Goal: Find specific page/section: Find specific page/section

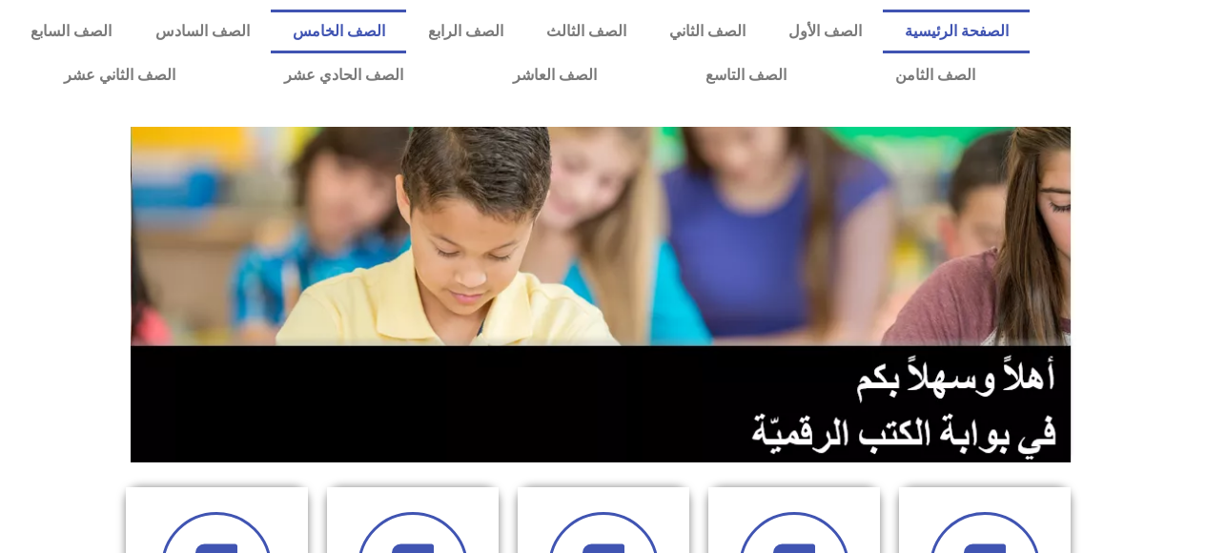
click at [406, 29] on link "الصف الخامس" at bounding box center [338, 32] width 135 height 44
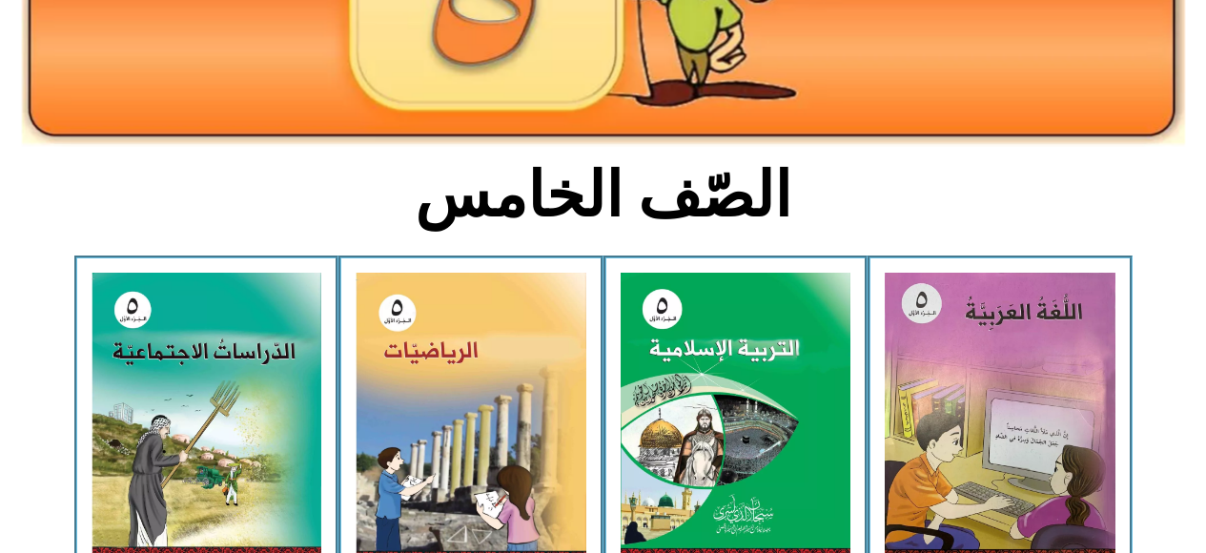
scroll to position [363, 0]
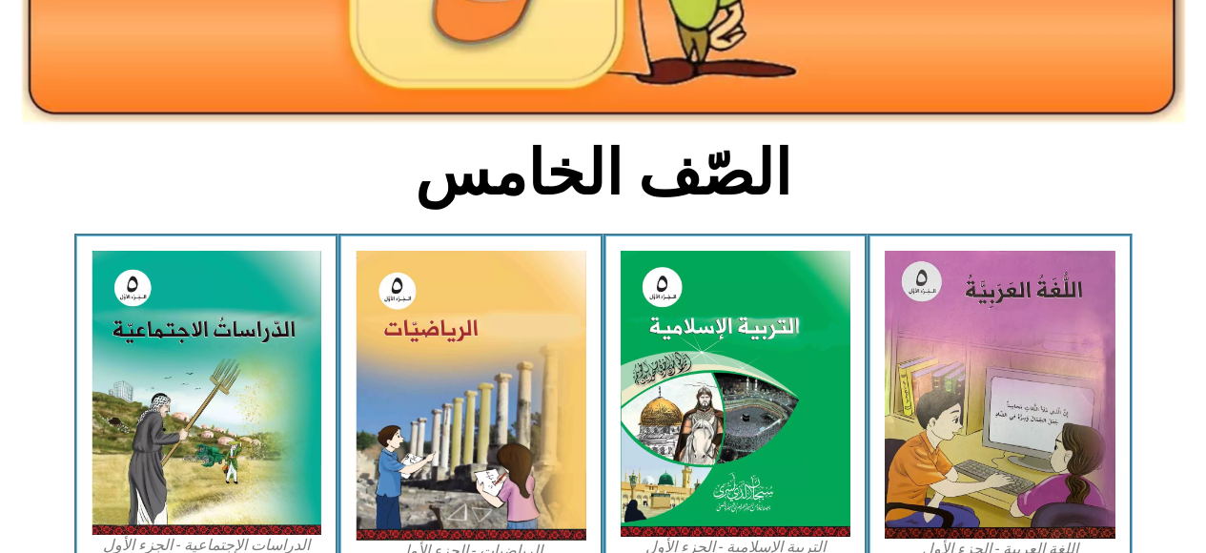
click at [442, 442] on img at bounding box center [471, 396] width 231 height 290
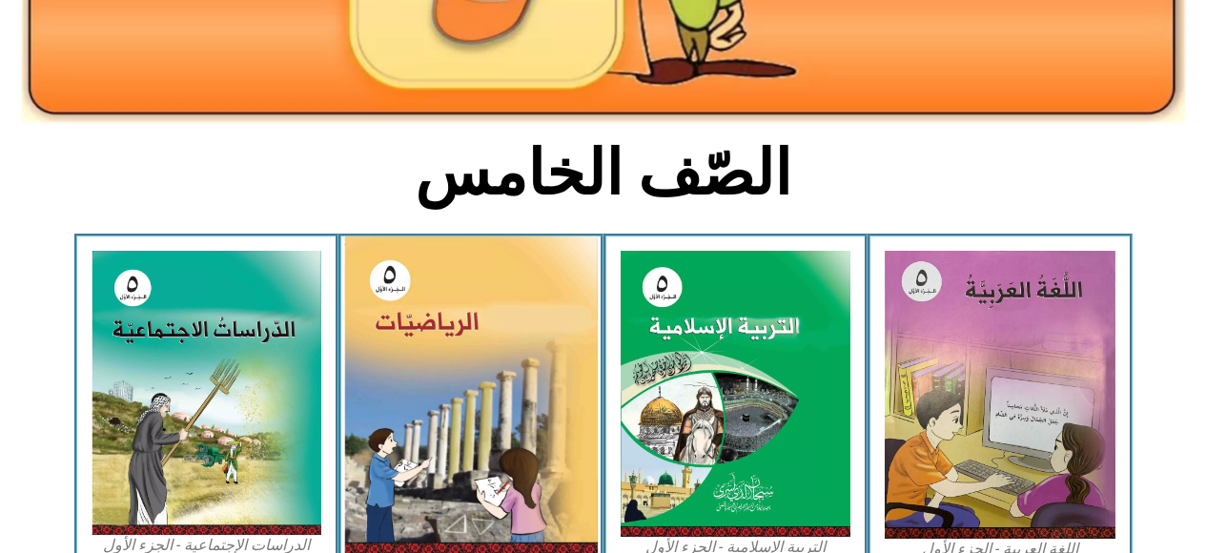
click at [409, 463] on img at bounding box center [471, 396] width 254 height 319
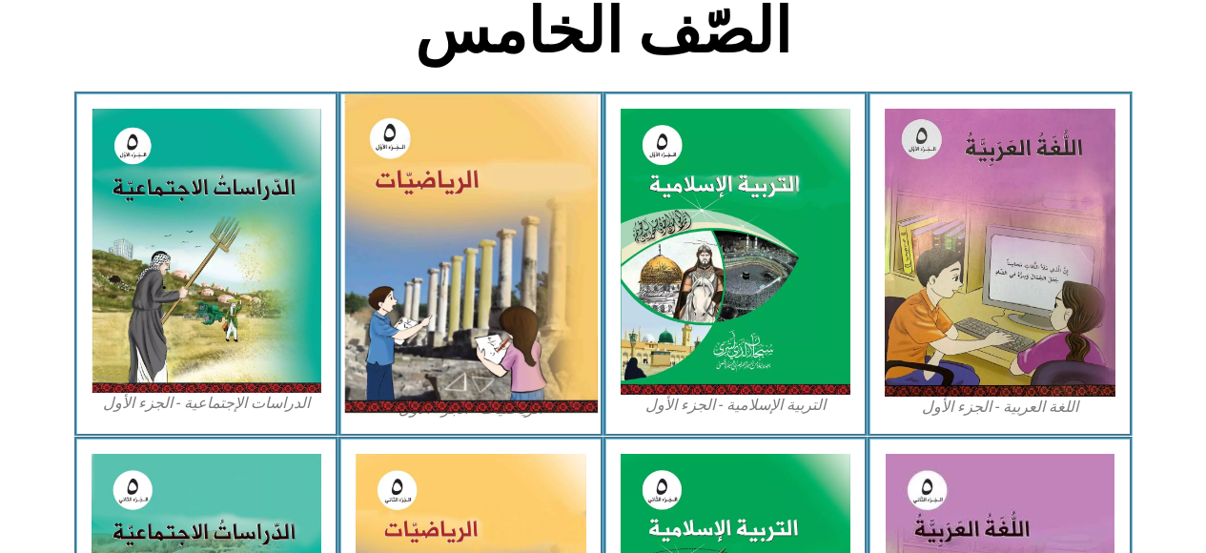
scroll to position [509, 0]
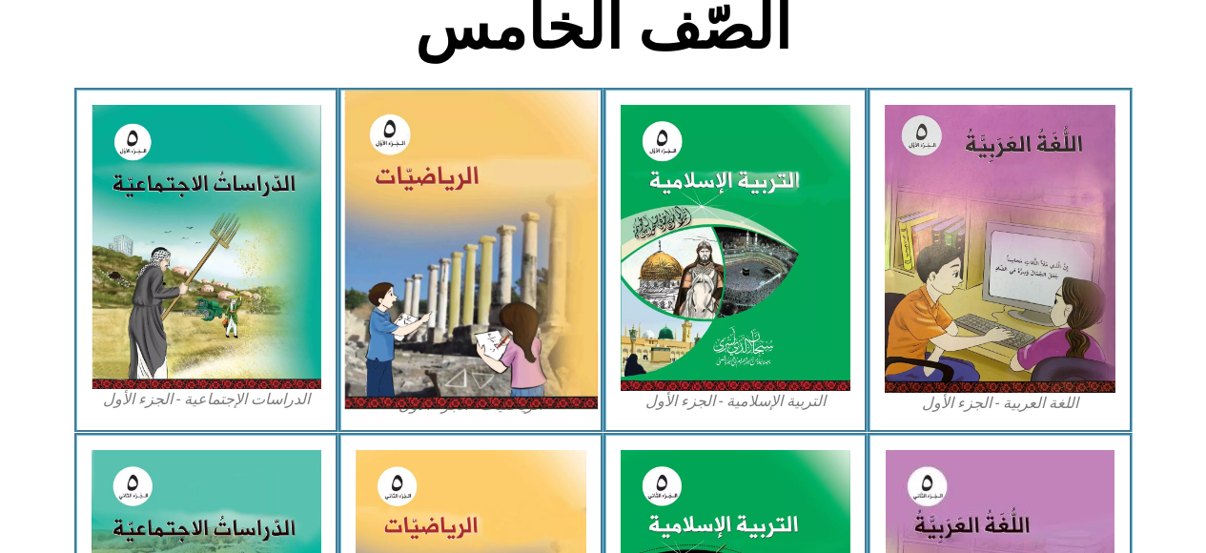
click at [443, 325] on img at bounding box center [471, 250] width 254 height 319
click at [432, 324] on img at bounding box center [471, 250] width 254 height 319
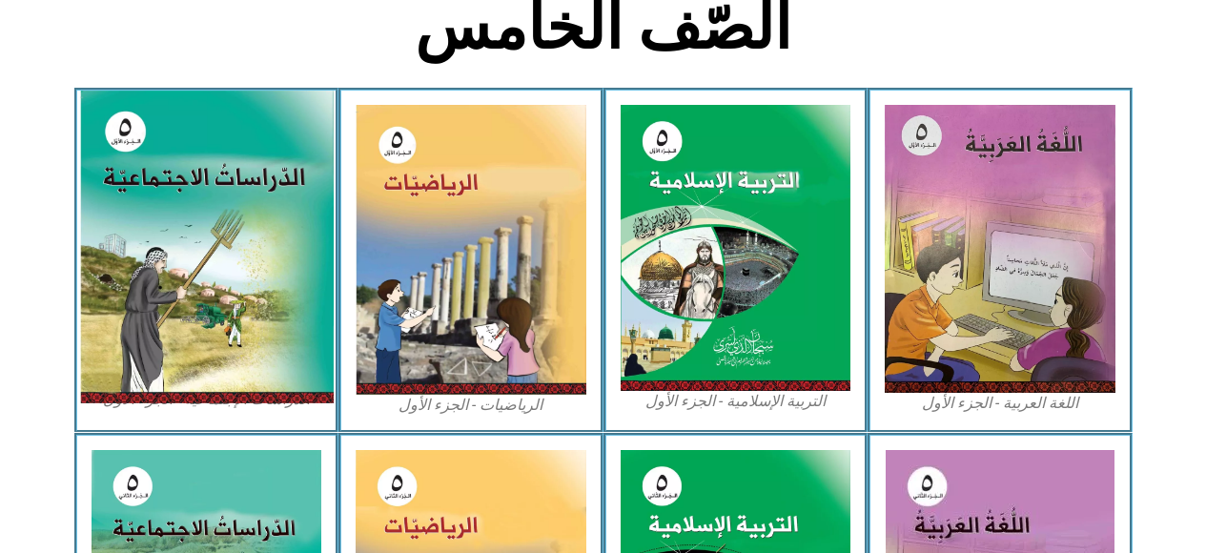
click at [257, 355] on img at bounding box center [206, 247] width 254 height 313
click at [259, 356] on img at bounding box center [206, 247] width 254 height 313
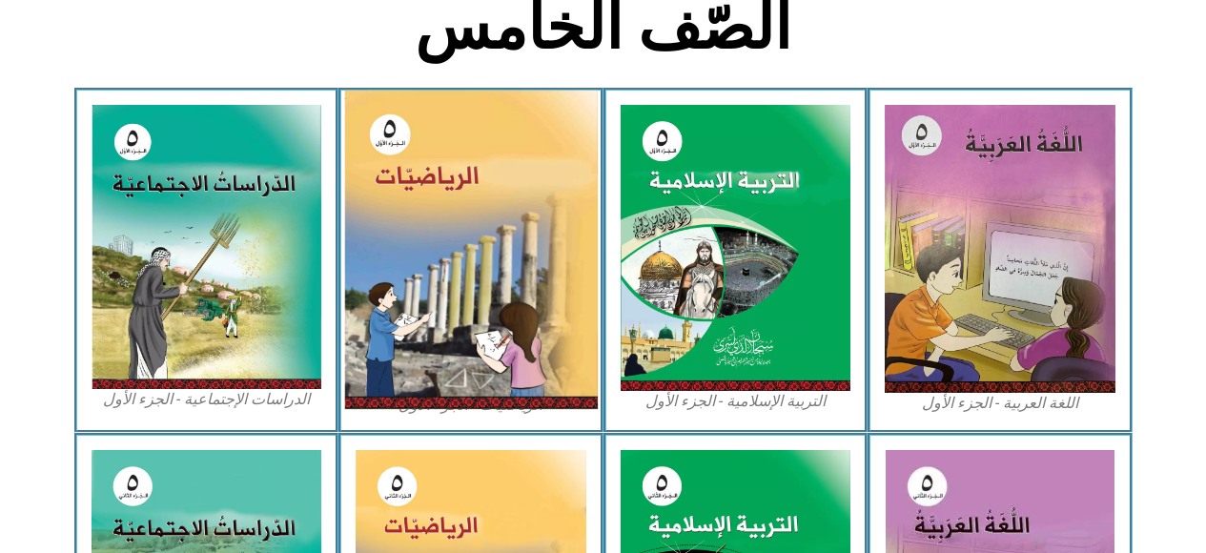
click at [461, 371] on img at bounding box center [471, 250] width 254 height 319
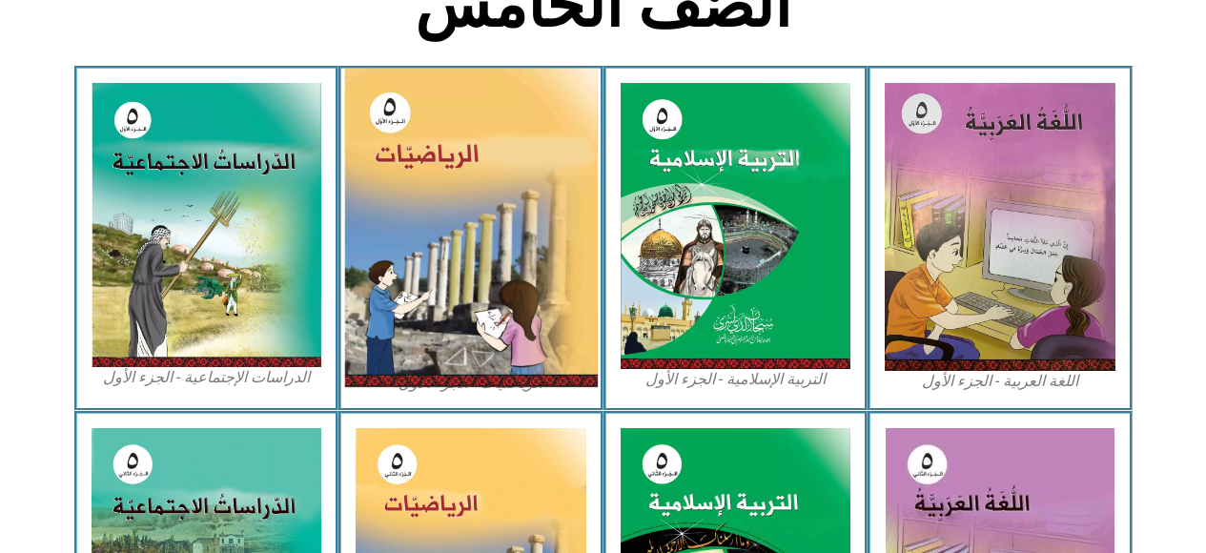
scroll to position [535, 0]
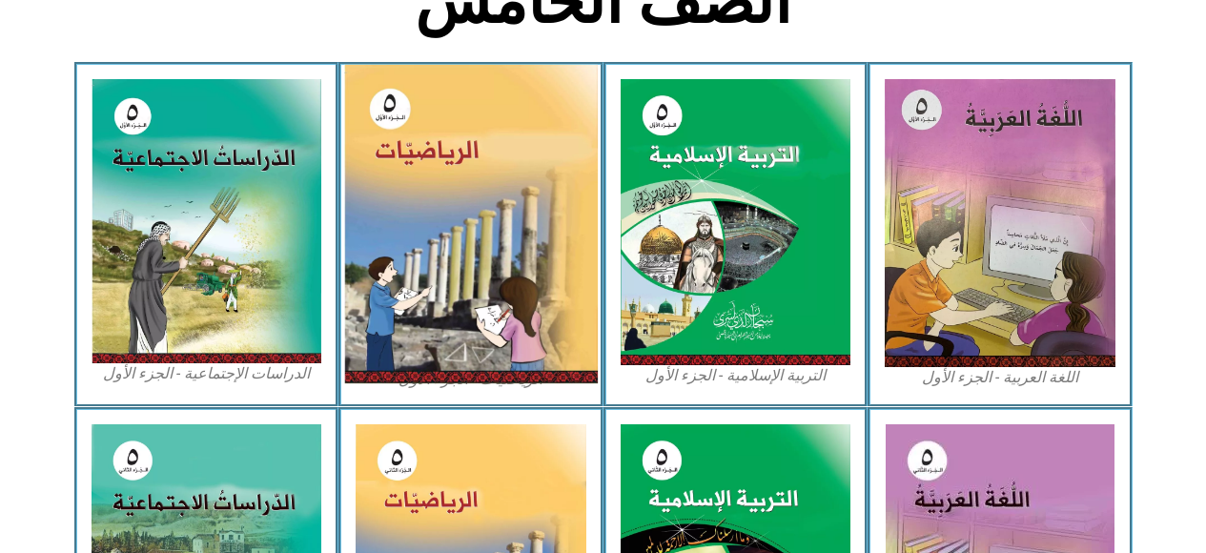
click at [427, 343] on img at bounding box center [471, 224] width 254 height 319
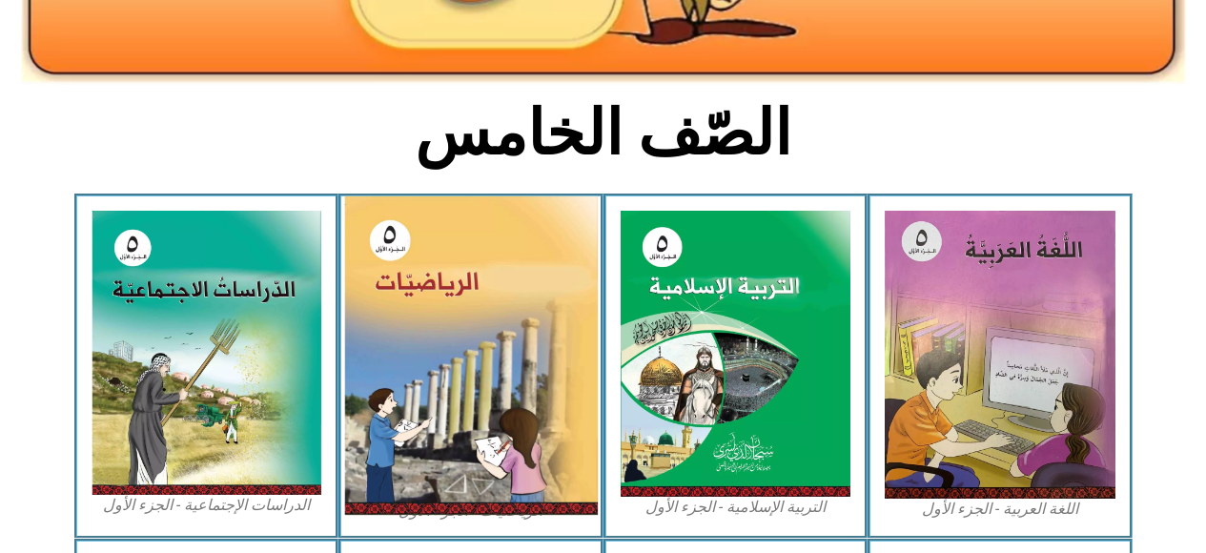
scroll to position [418, 0]
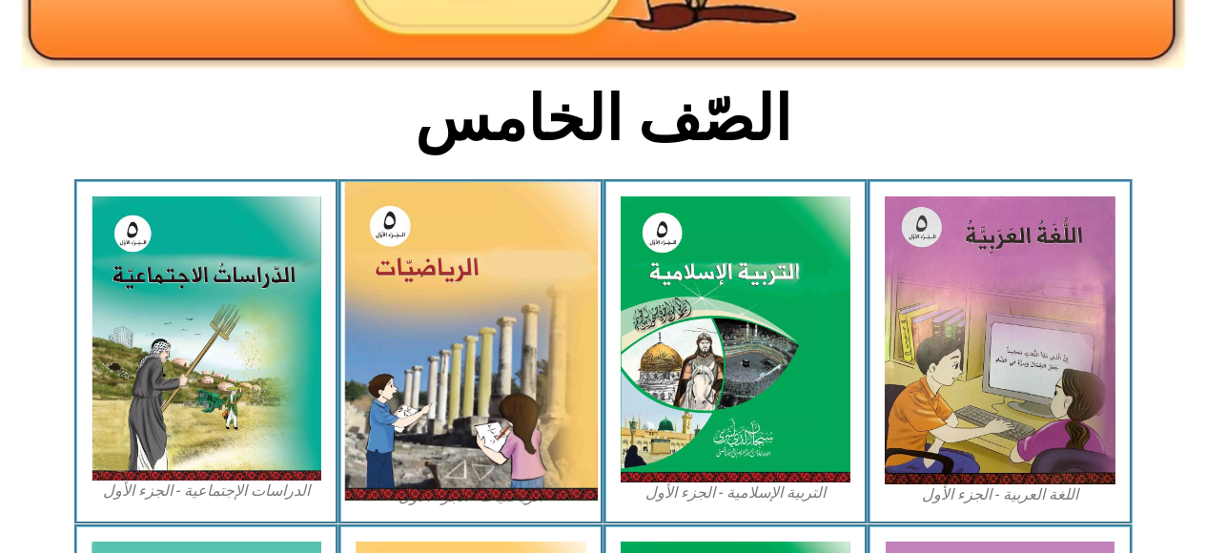
click at [445, 370] on img at bounding box center [471, 341] width 254 height 319
click at [507, 443] on img at bounding box center [471, 341] width 254 height 319
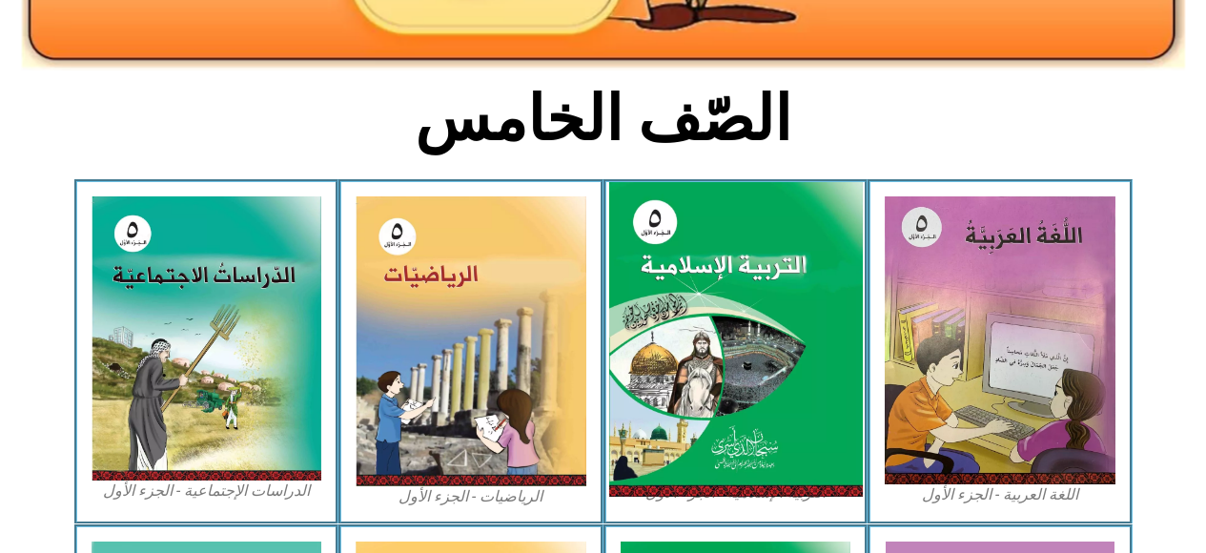
click at [707, 433] on img at bounding box center [735, 340] width 254 height 316
click at [546, 441] on img at bounding box center [471, 341] width 231 height 290
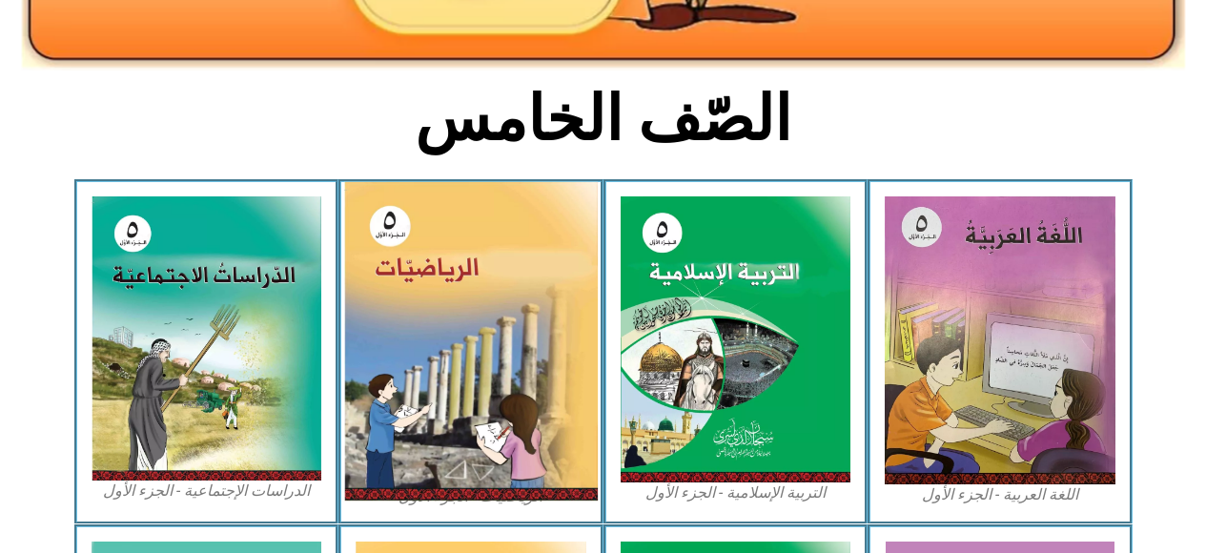
click at [657, 422] on img at bounding box center [736, 339] width 231 height 286
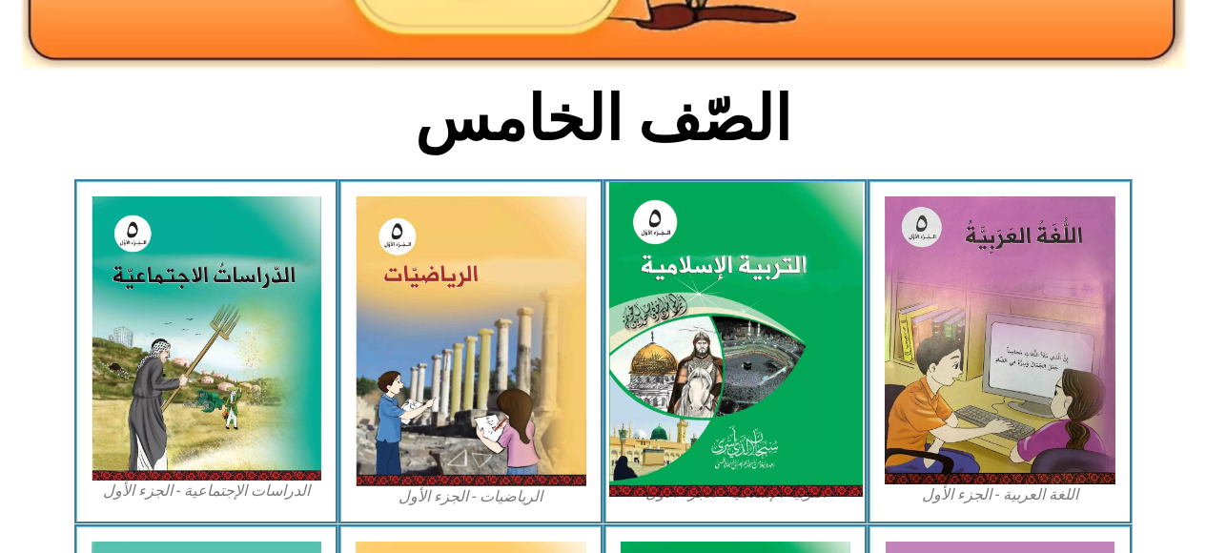
click at [499, 447] on img at bounding box center [471, 341] width 231 height 290
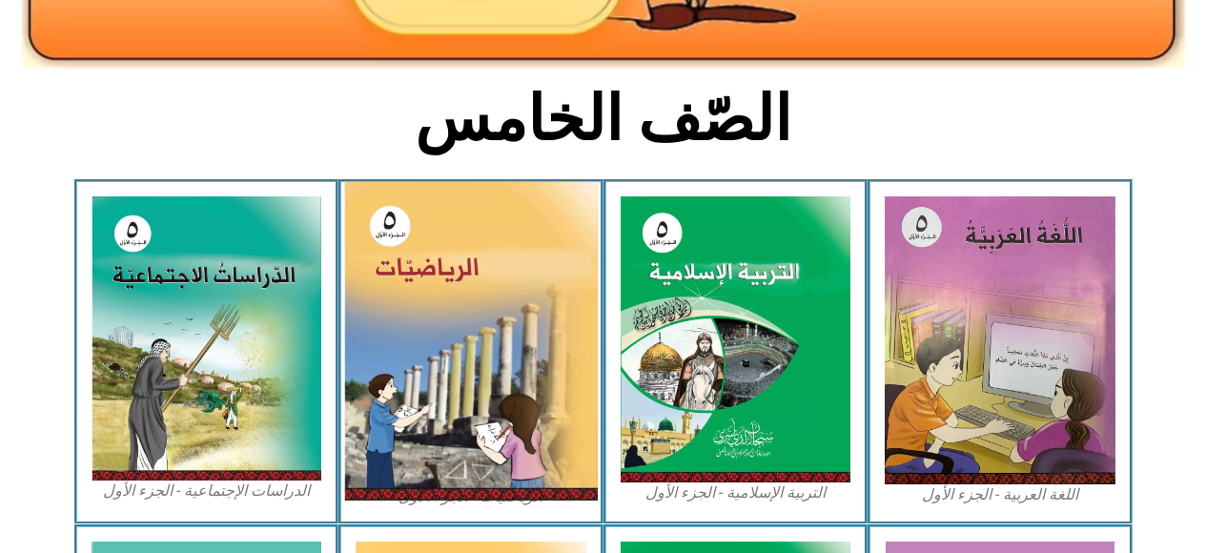
click at [462, 379] on img at bounding box center [471, 341] width 254 height 319
click at [469, 369] on img at bounding box center [471, 341] width 254 height 319
click at [409, 353] on img at bounding box center [471, 341] width 254 height 319
